Goal: Information Seeking & Learning: Learn about a topic

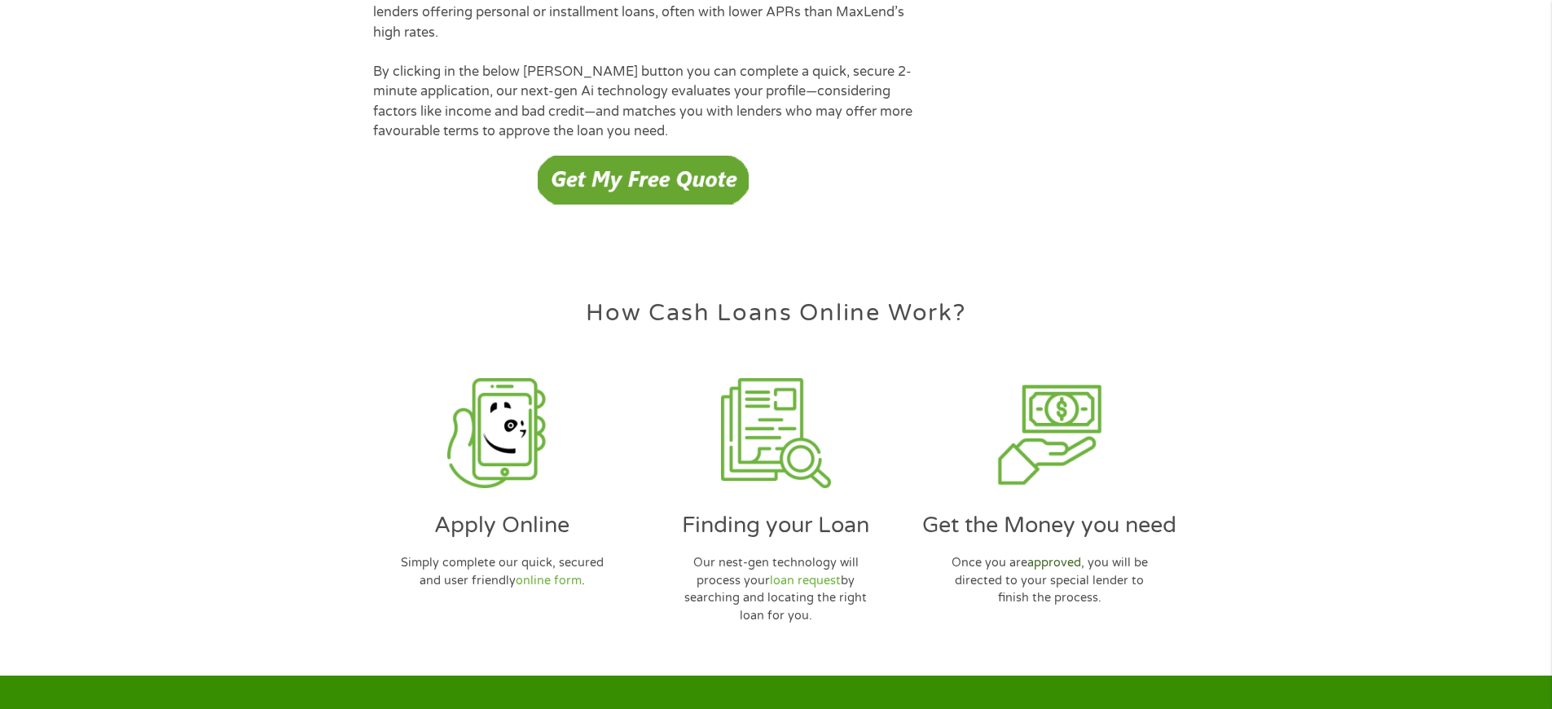
scroll to position [4712, 0]
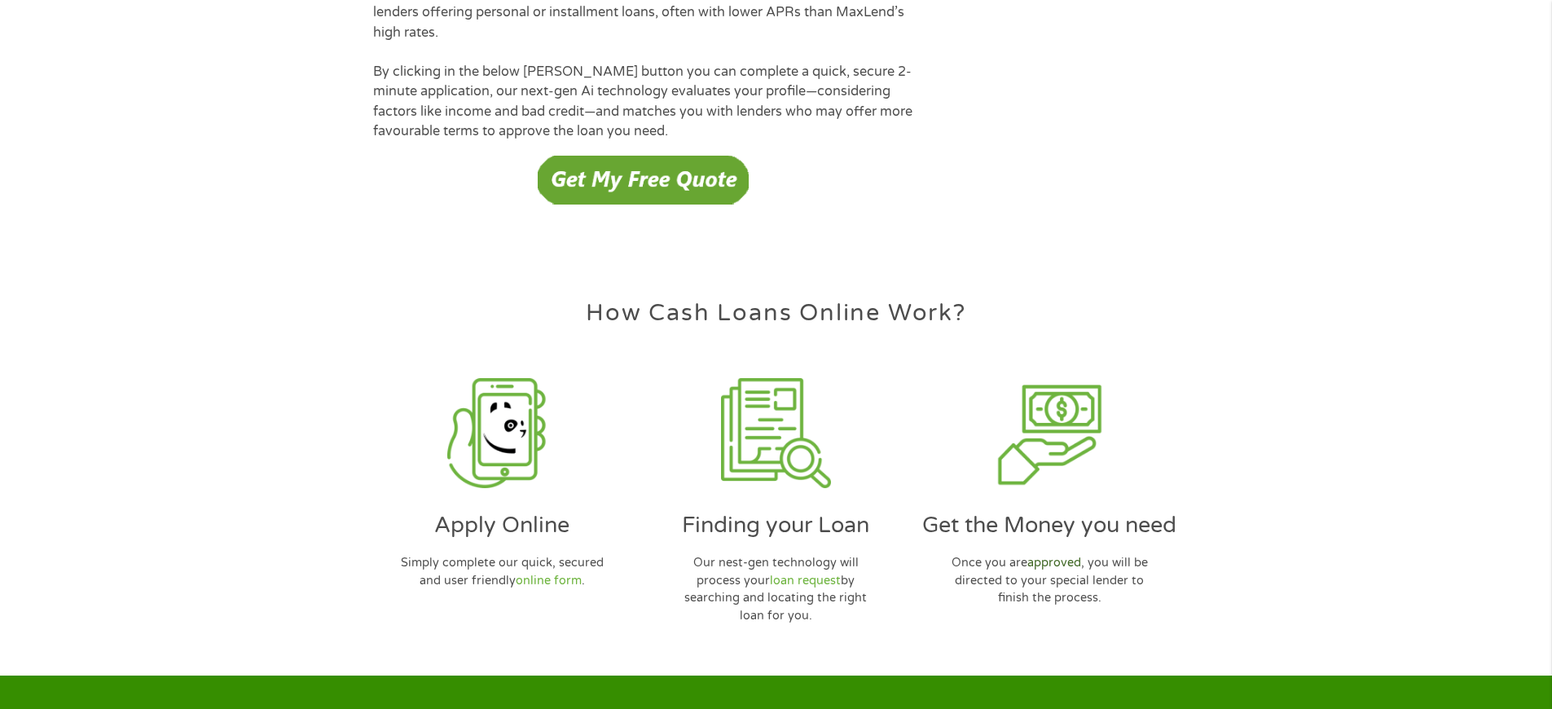
scroll to position [4712, 0]
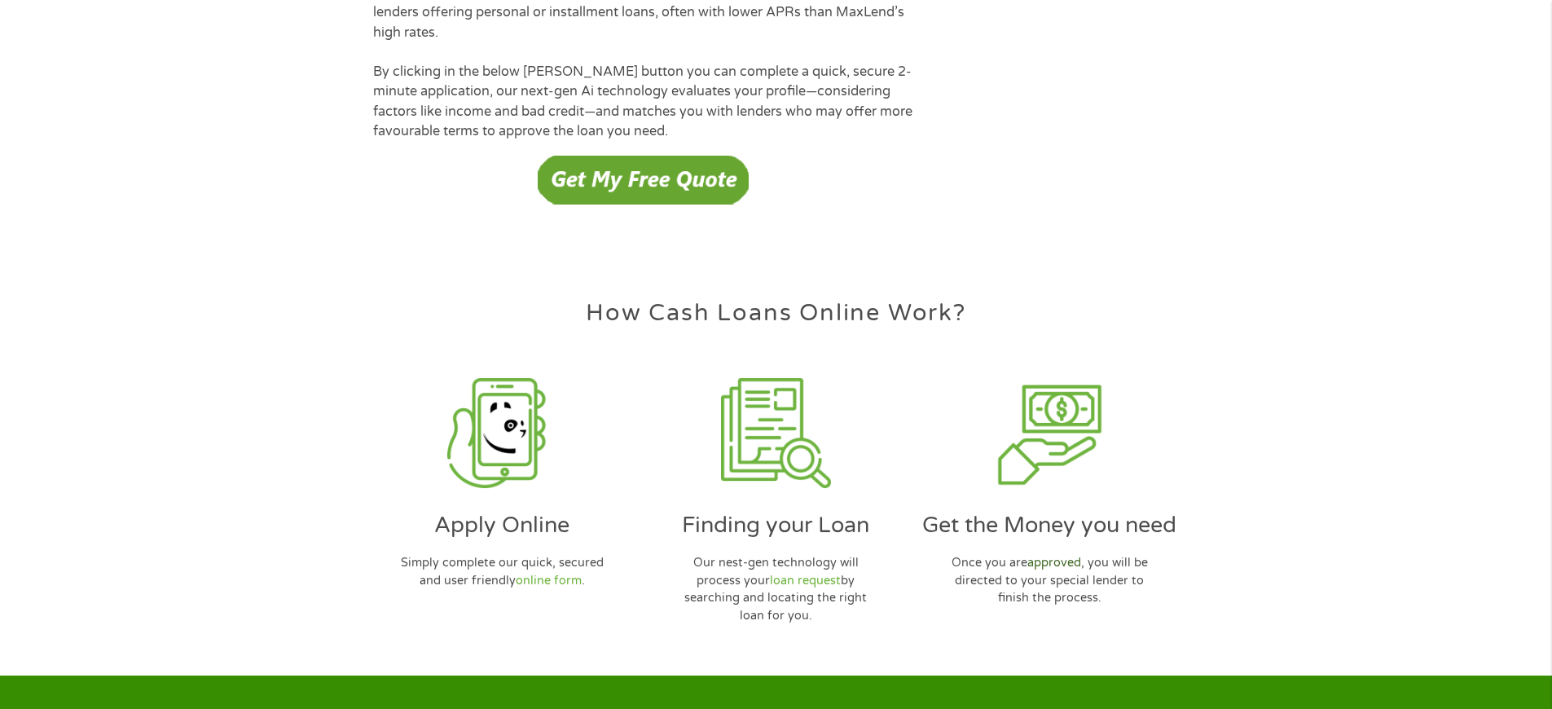
scroll to position [4712, 0]
